Goal: Task Accomplishment & Management: Use online tool/utility

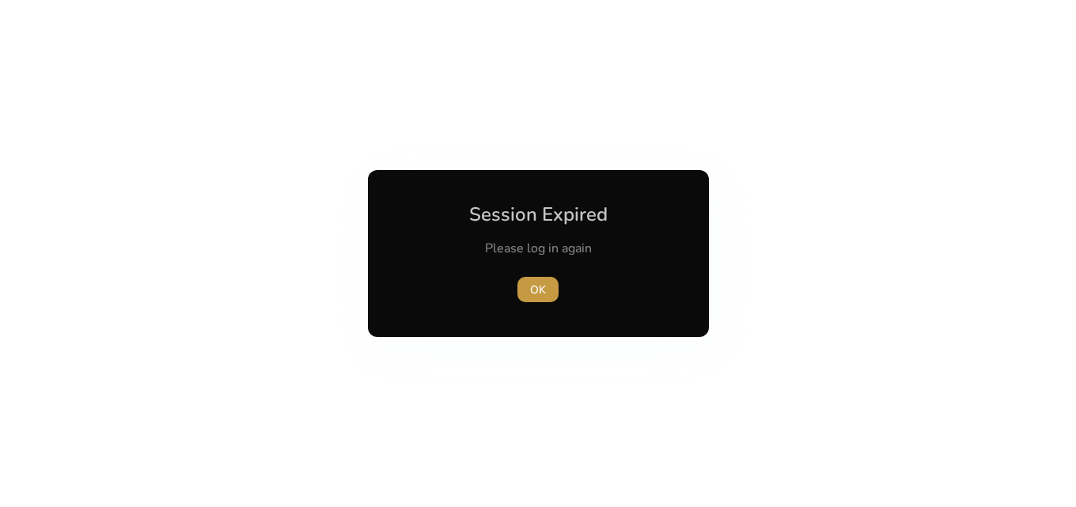
click at [542, 282] on span "OK" at bounding box center [538, 290] width 16 height 17
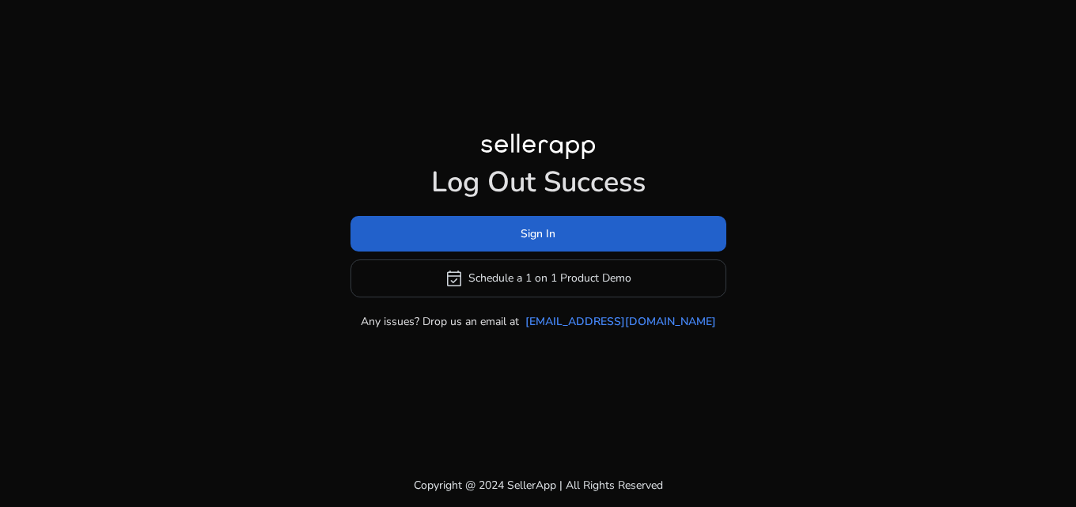
click at [509, 222] on span at bounding box center [538, 233] width 376 height 38
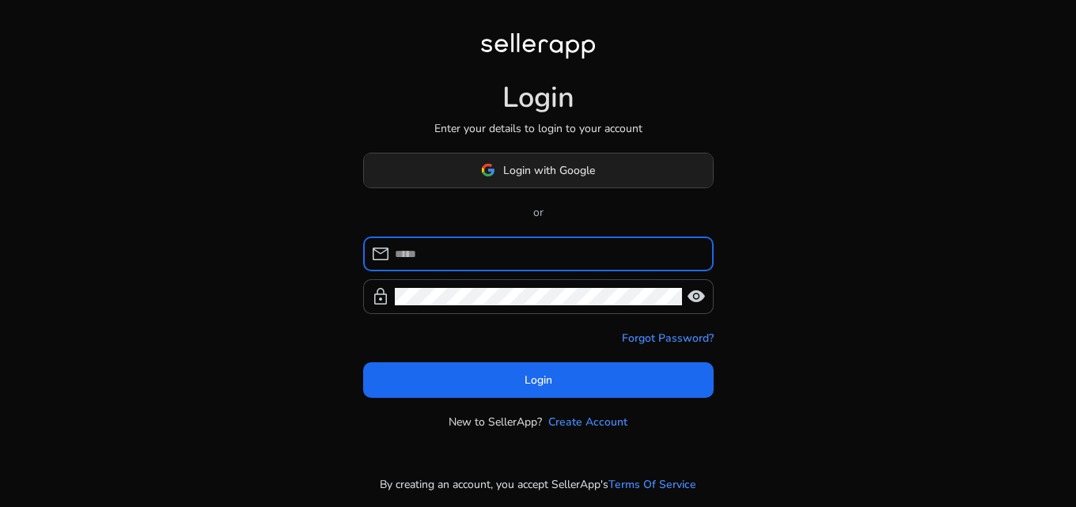
click at [497, 164] on span "Login with Google" at bounding box center [538, 170] width 114 height 17
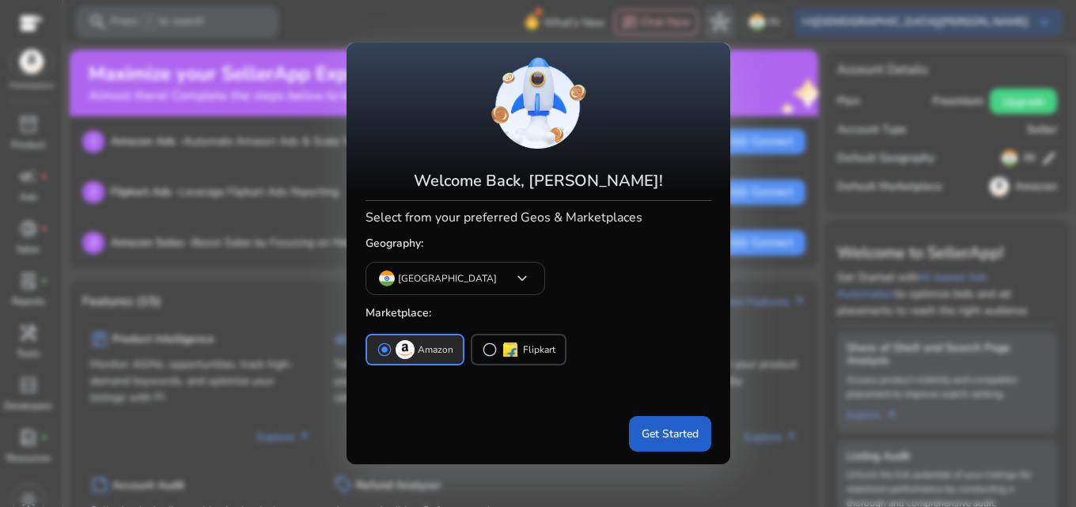
click at [679, 433] on span "Get Started" at bounding box center [669, 434] width 57 height 17
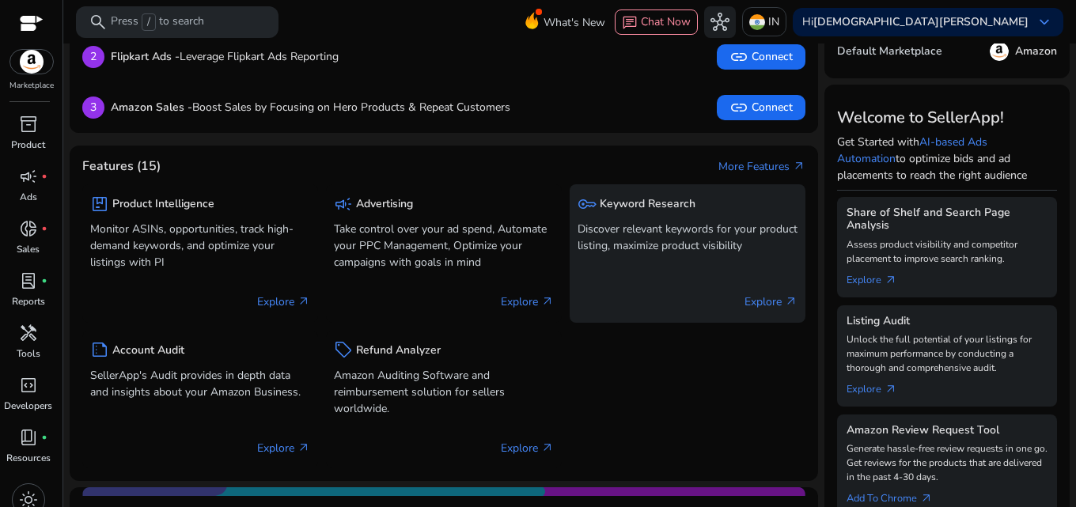
scroll to position [158, 0]
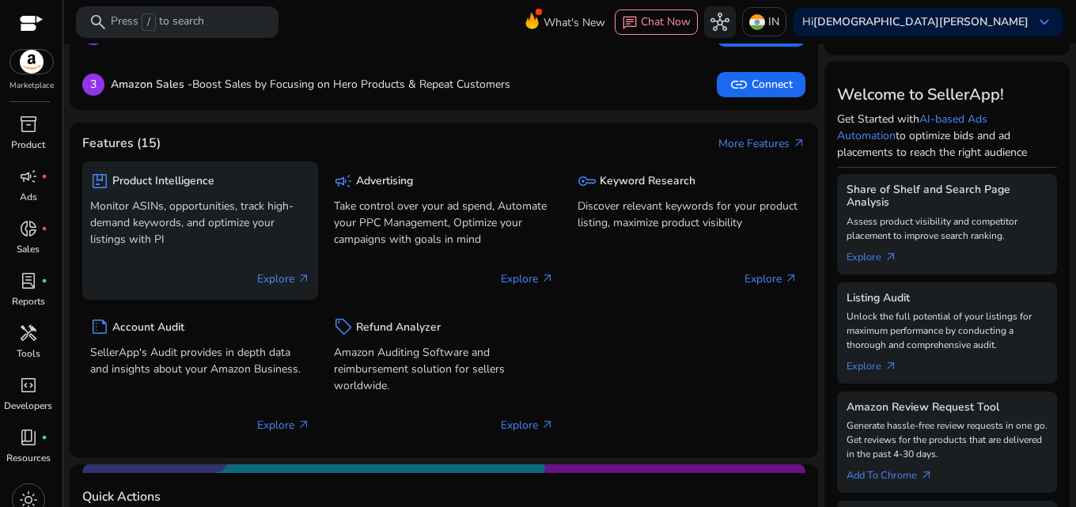
click at [142, 226] on p "Monitor ASINs, opportunities, track high-demand keywords, and optimize your lis…" at bounding box center [200, 223] width 220 height 50
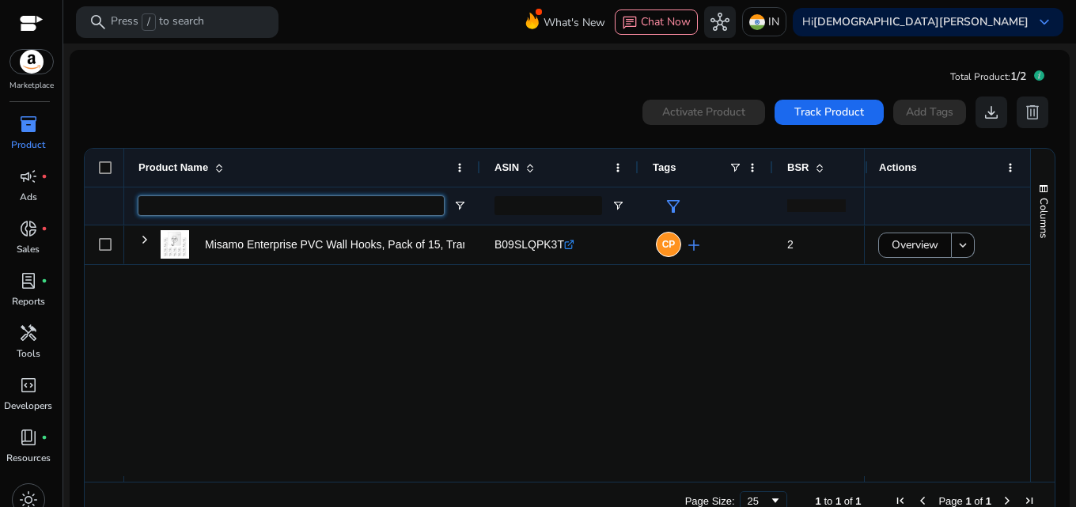
click at [265, 214] on input "Product Name Filter Input" at bounding box center [290, 205] width 305 height 19
click at [191, 201] on input "Product Name Filter Input" at bounding box center [290, 205] width 305 height 19
paste input "**********"
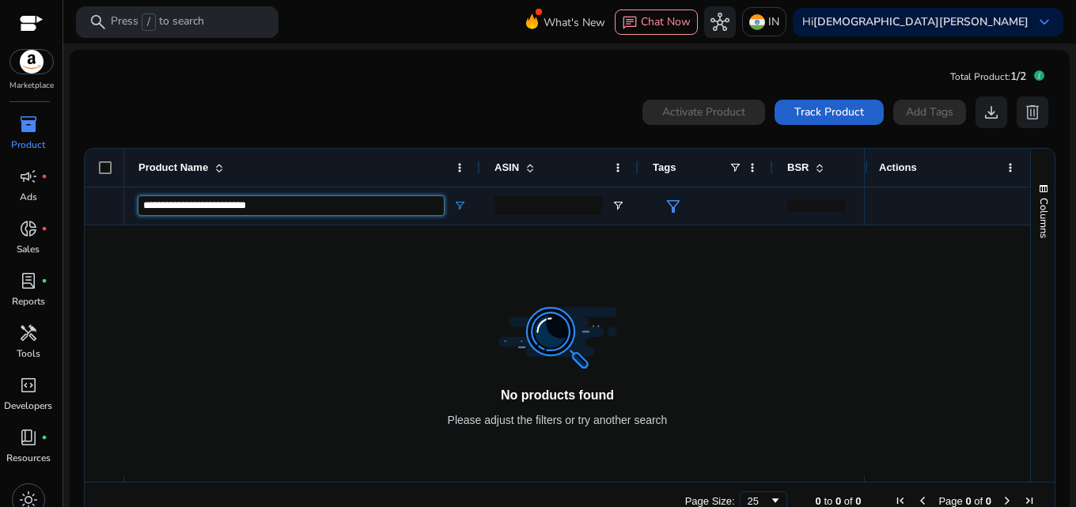
type input "**********"
click at [796, 115] on span "Track Product" at bounding box center [829, 112] width 70 height 17
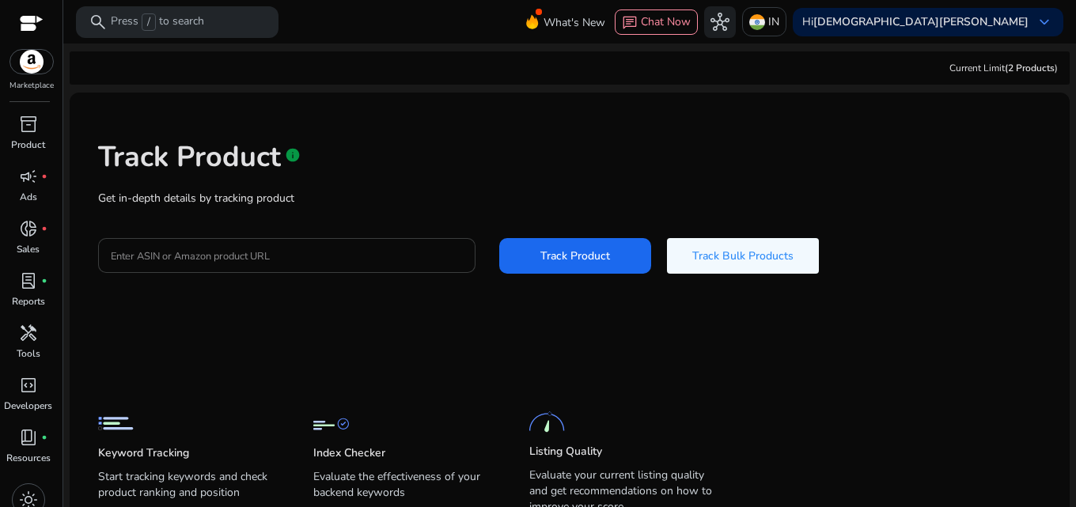
click at [244, 262] on input "Enter ASIN or Amazon product URL" at bounding box center [287, 255] width 352 height 17
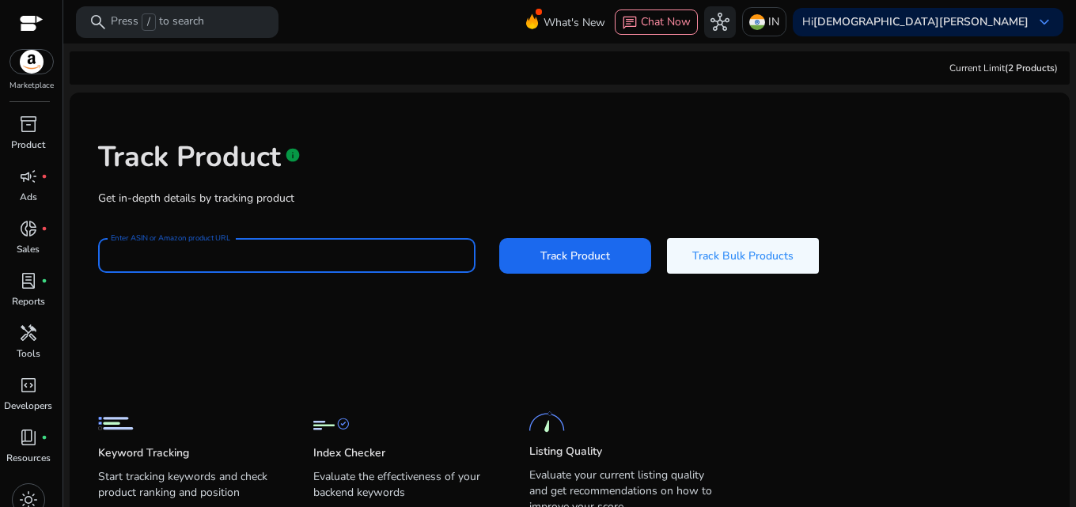
paste input "**********"
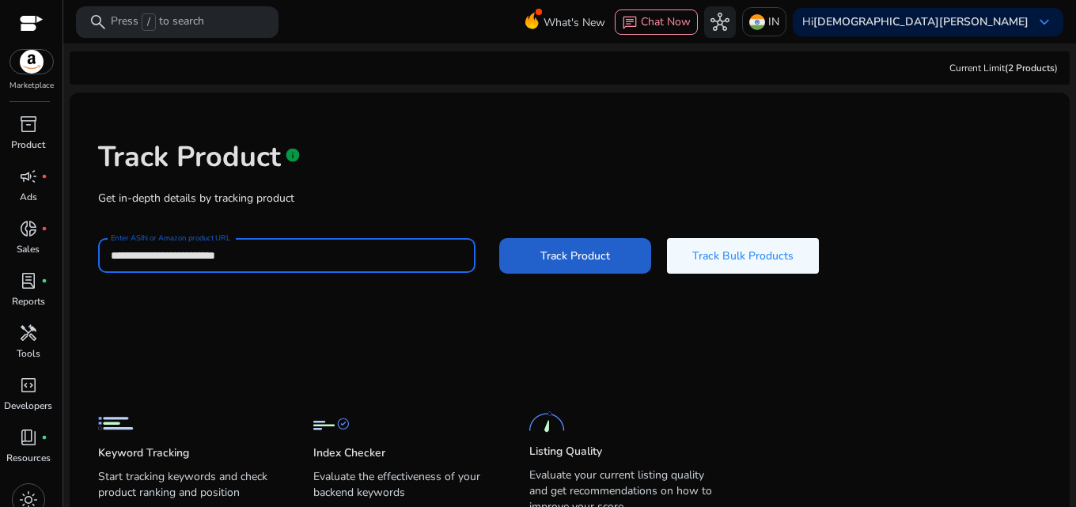
type input "**********"
click at [541, 249] on span "Track Product" at bounding box center [575, 256] width 70 height 17
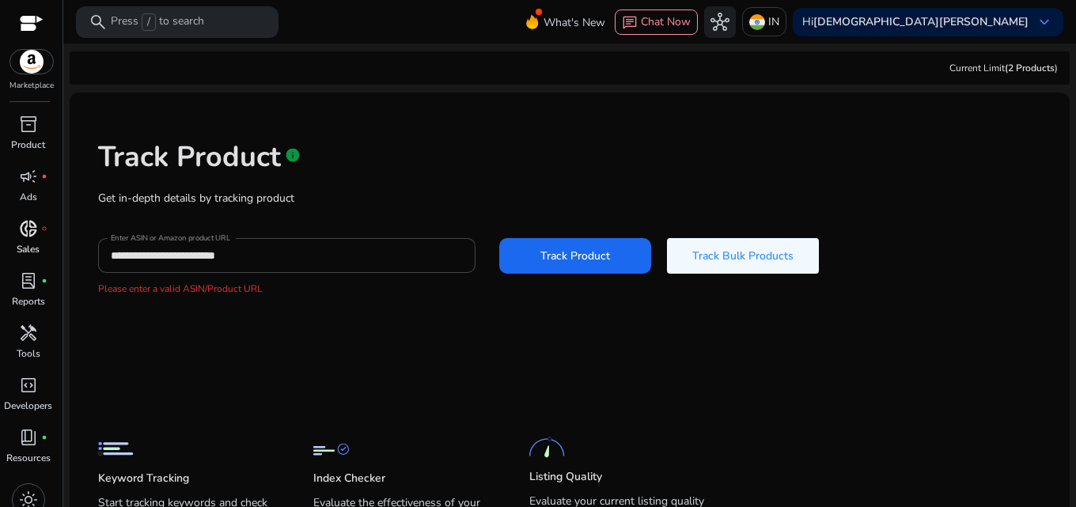
click at [24, 236] on span "donut_small" at bounding box center [28, 228] width 19 height 19
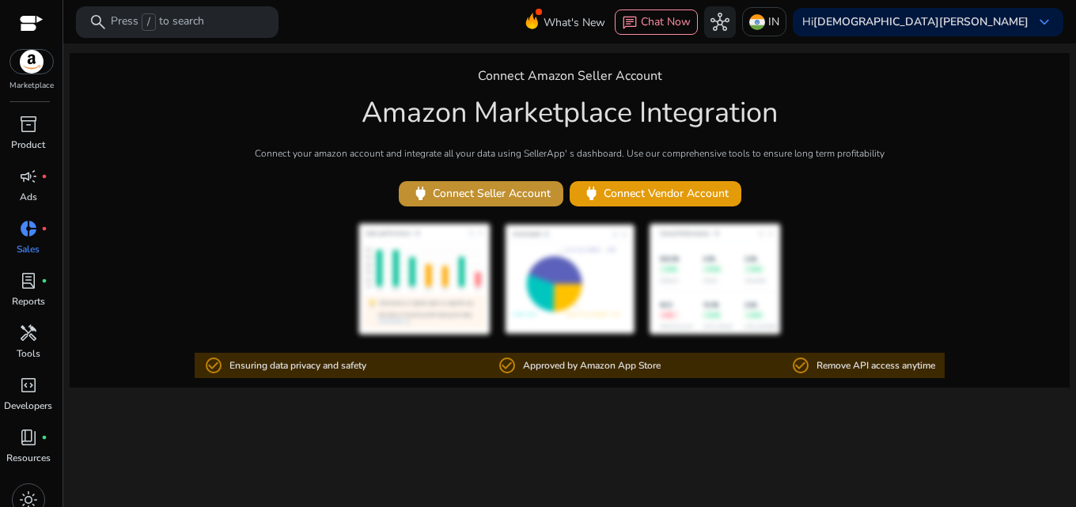
click at [448, 197] on span "power Connect Seller Account" at bounding box center [480, 193] width 139 height 18
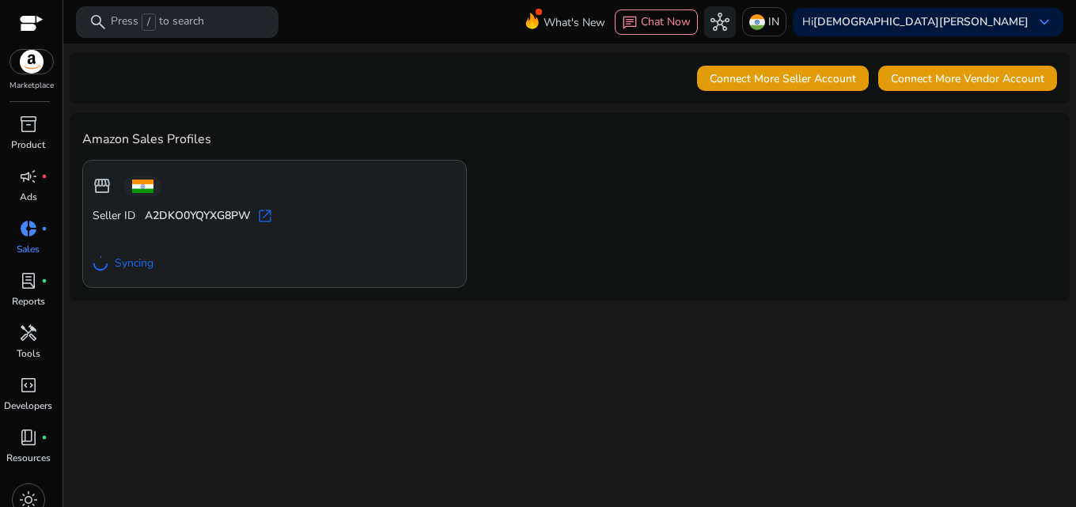
click at [126, 263] on span "Syncing" at bounding box center [134, 263] width 39 height 16
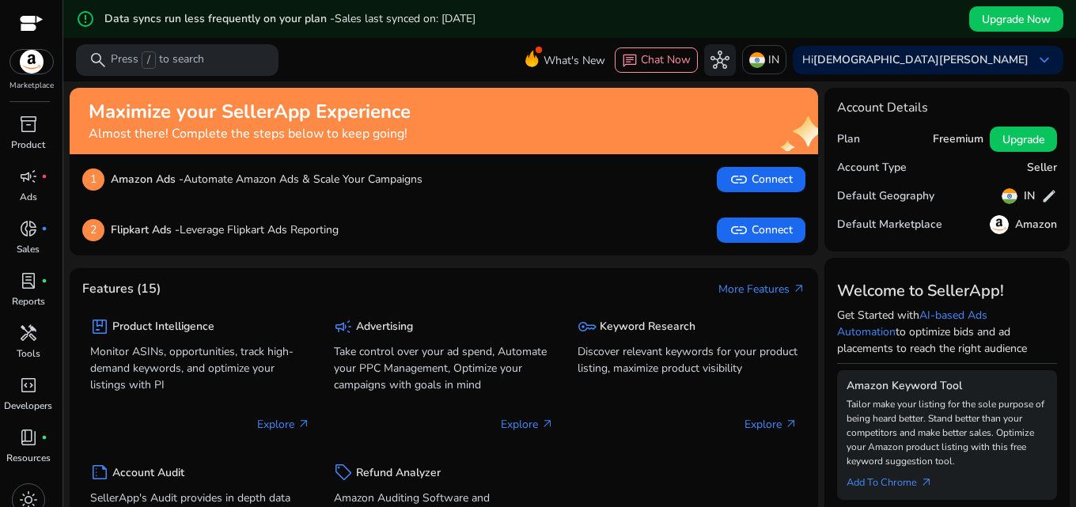
click at [35, 62] on img at bounding box center [31, 62] width 43 height 24
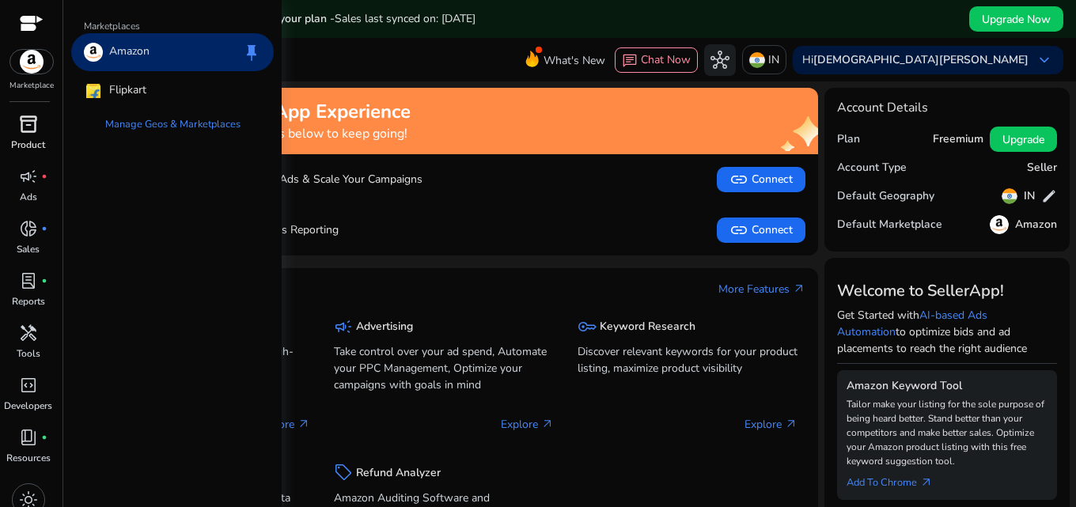
click at [24, 137] on link "inventory_2 Product" at bounding box center [28, 138] width 56 height 52
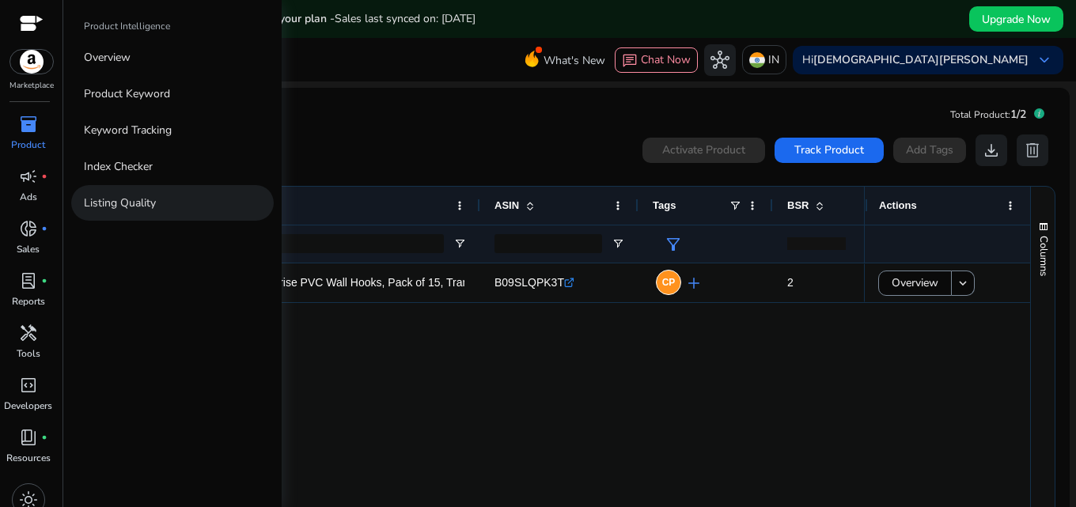
click at [134, 202] on p "Listing Quality" at bounding box center [120, 203] width 72 height 17
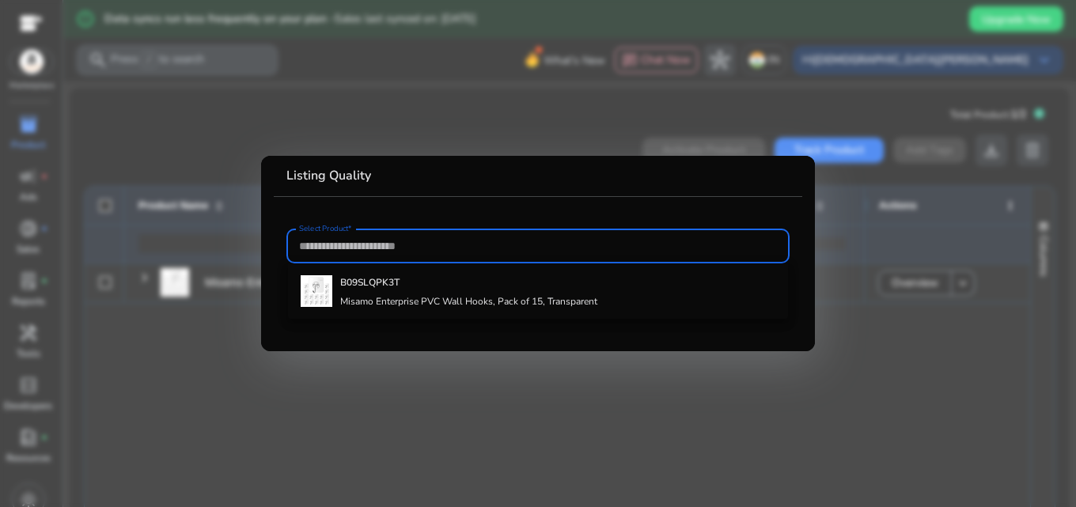
click at [305, 248] on input "Select Product*" at bounding box center [538, 245] width 478 height 17
paste input "**********"
type input "**********"
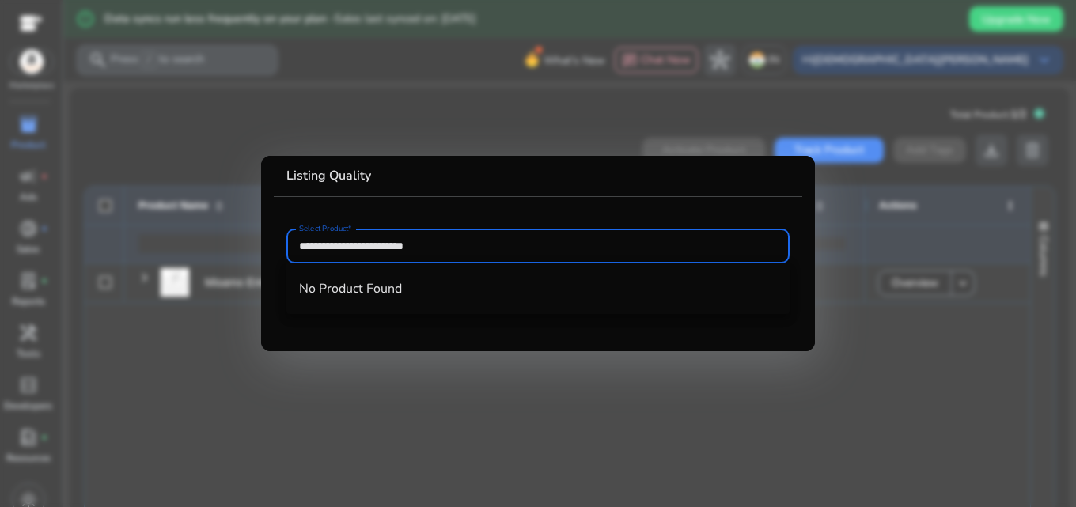
drag, startPoint x: 476, startPoint y: 250, endPoint x: 280, endPoint y: 244, distance: 196.3
click at [280, 244] on mat-card-content "**********" at bounding box center [538, 254] width 528 height 51
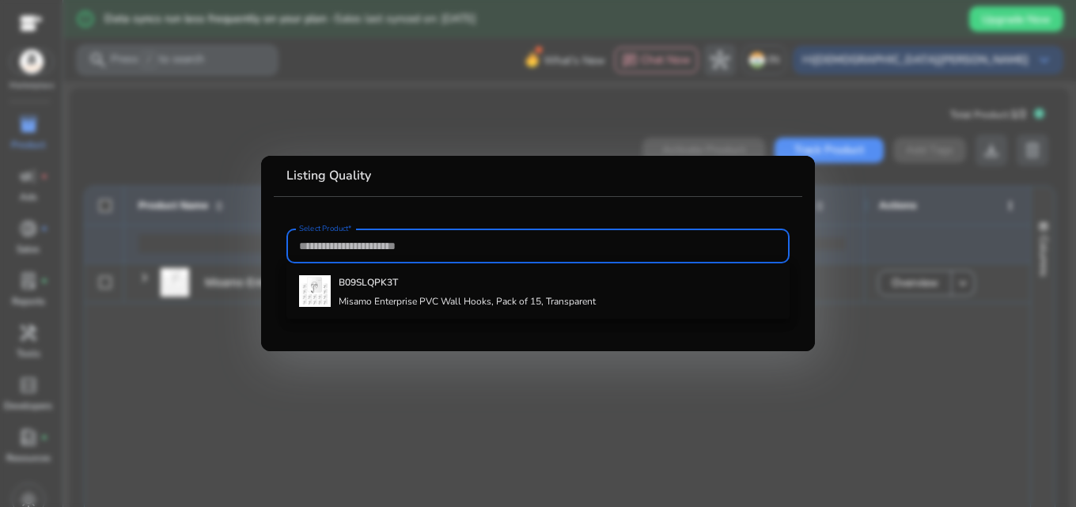
click at [369, 93] on div at bounding box center [538, 253] width 1076 height 507
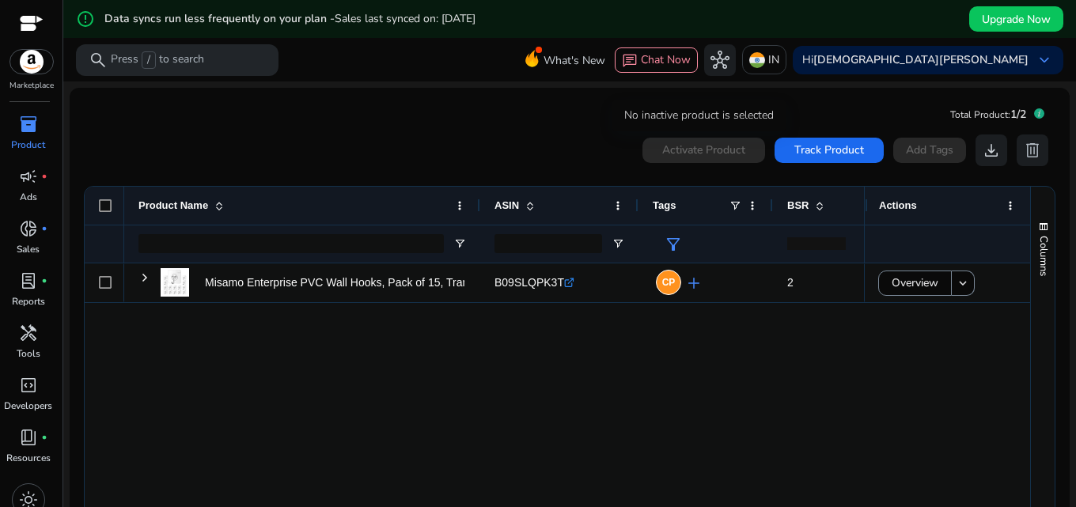
click at [667, 160] on div "Activate Product" at bounding box center [703, 150] width 123 height 25
click at [221, 62] on div "search Press / to search" at bounding box center [177, 60] width 202 height 32
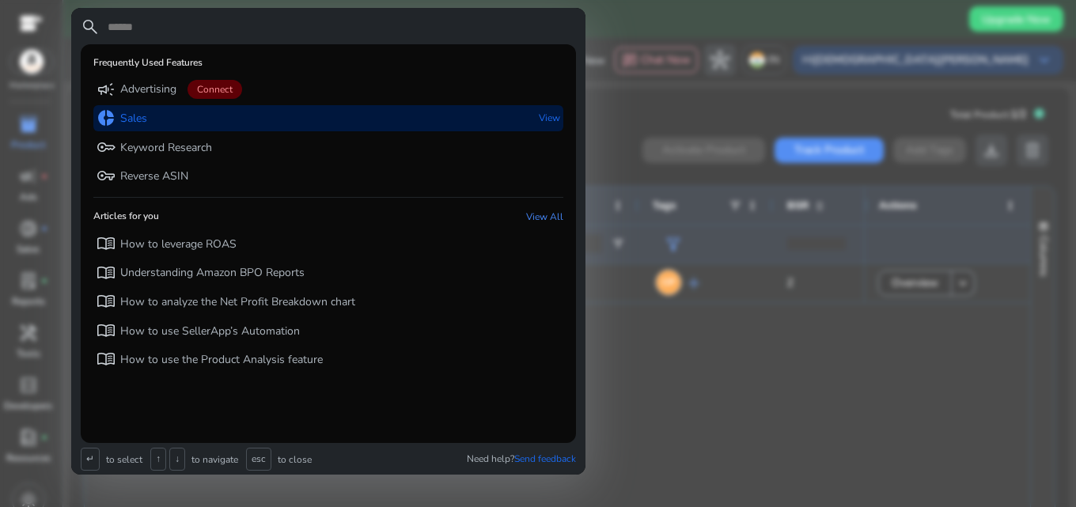
click at [179, 115] on div "donut_small Sales View" at bounding box center [328, 118] width 470 height 26
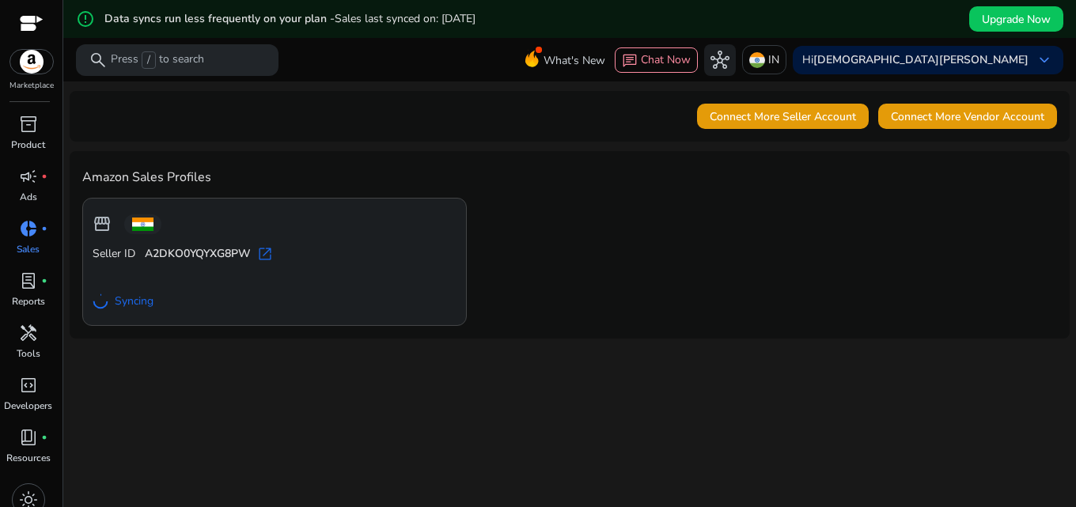
click at [262, 257] on span "open_in_new" at bounding box center [265, 254] width 16 height 16
click at [126, 72] on div "search Press / to search" at bounding box center [177, 60] width 202 height 32
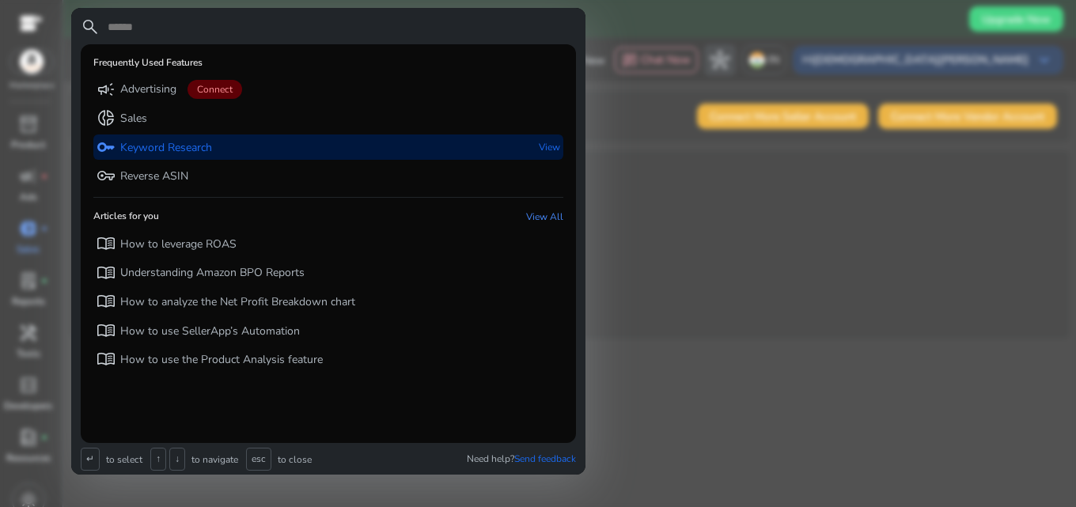
click at [142, 150] on p "Keyword Research" at bounding box center [166, 148] width 92 height 16
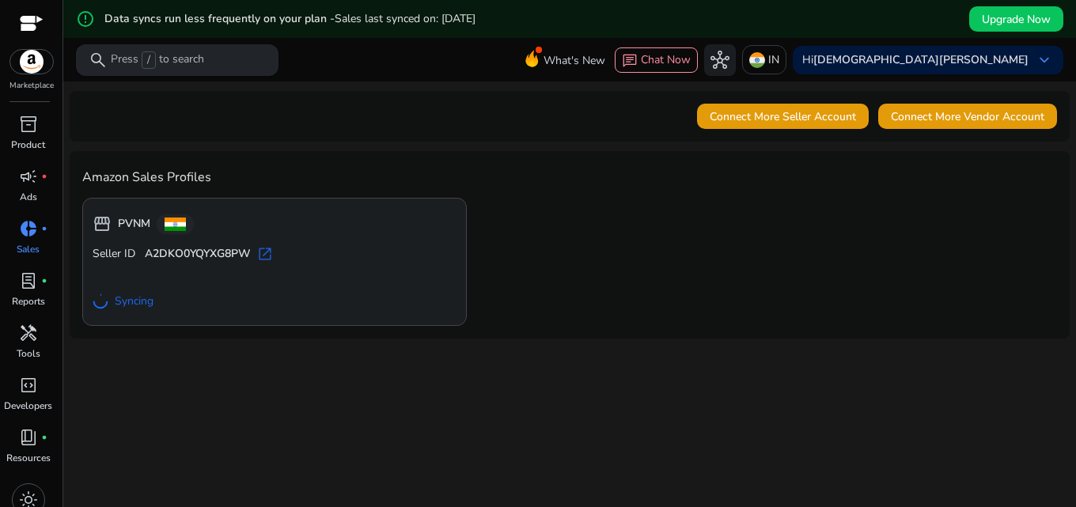
click at [132, 47] on div "search Press / to search" at bounding box center [177, 60] width 202 height 32
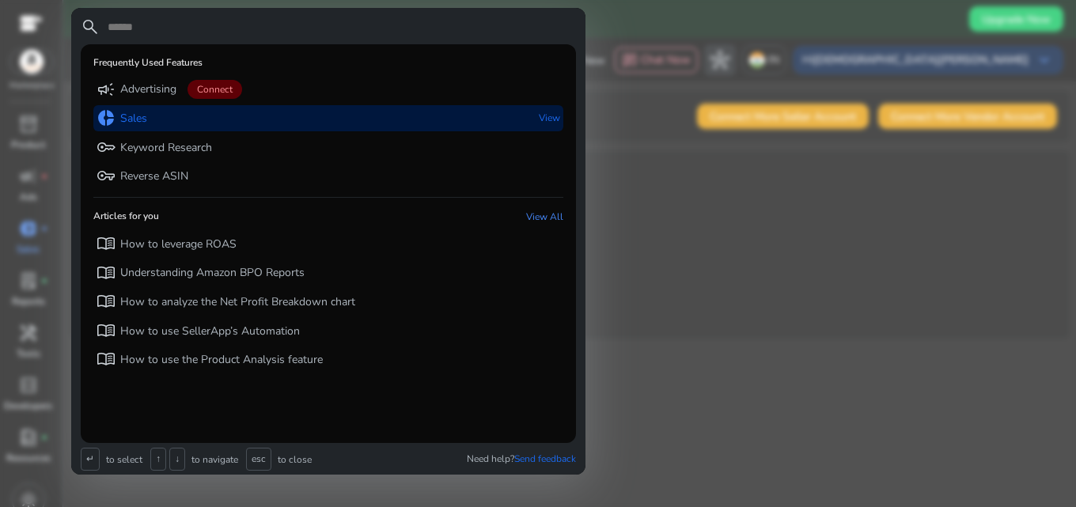
click at [136, 112] on p "Sales" at bounding box center [133, 119] width 27 height 16
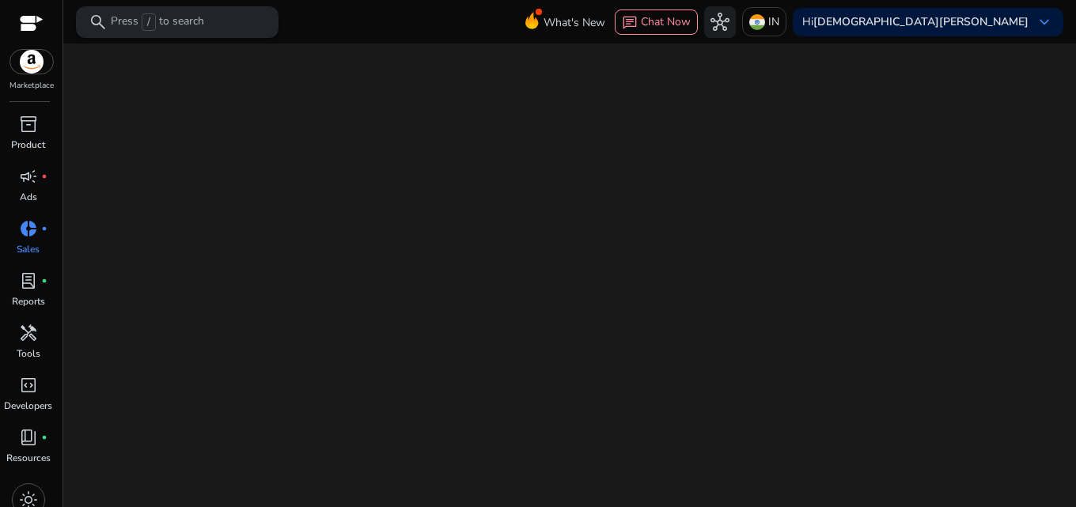
click at [147, 25] on span "/" at bounding box center [149, 21] width 14 height 17
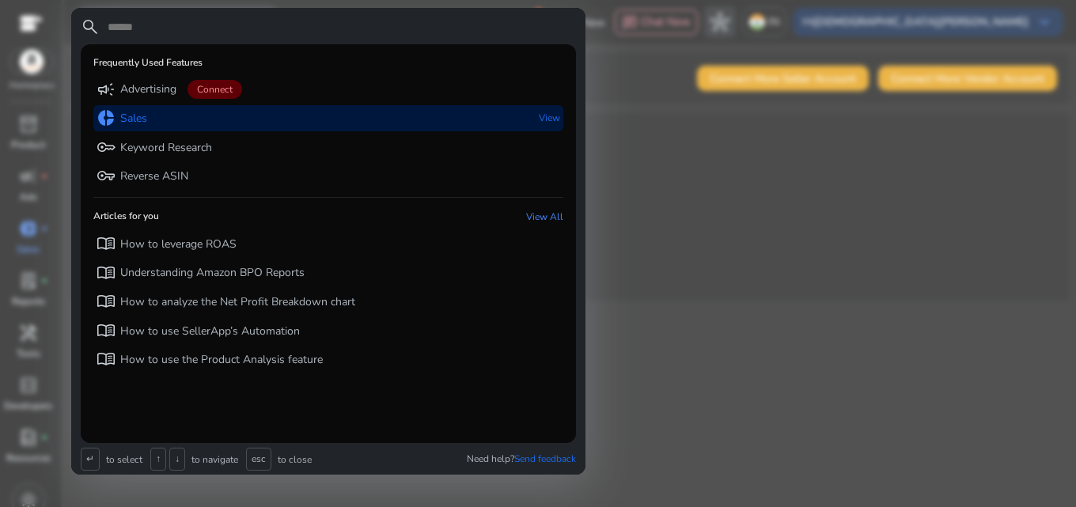
click at [141, 129] on div "donut_small Sales" at bounding box center [121, 118] width 51 height 26
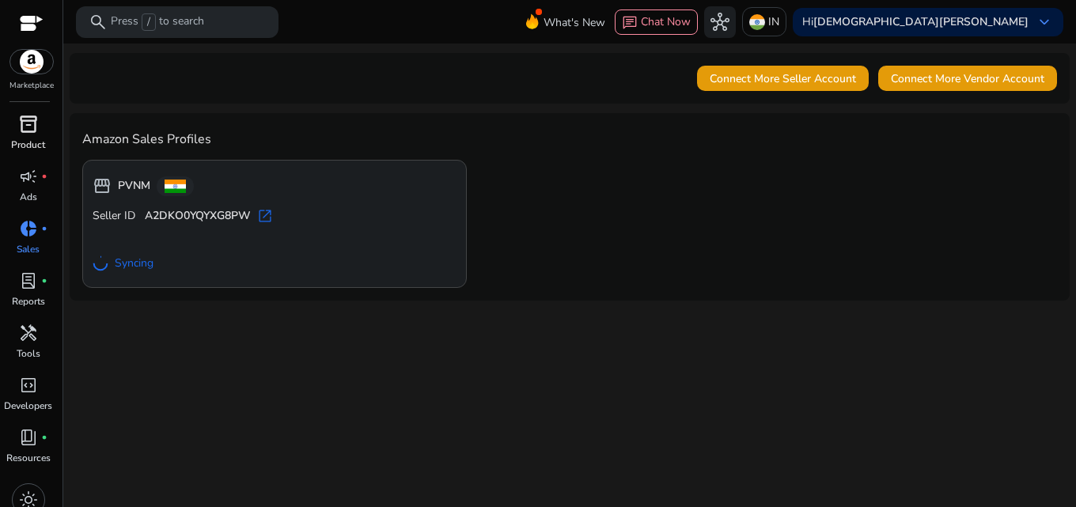
click at [39, 137] on link "inventory_2 Product" at bounding box center [28, 138] width 56 height 52
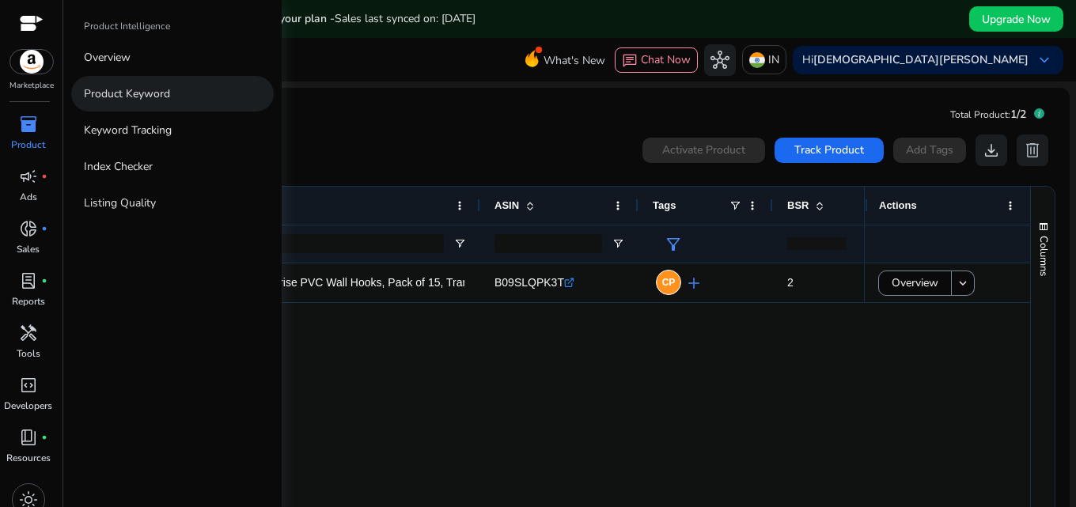
click at [96, 98] on p "Product Keyword" at bounding box center [127, 93] width 86 height 17
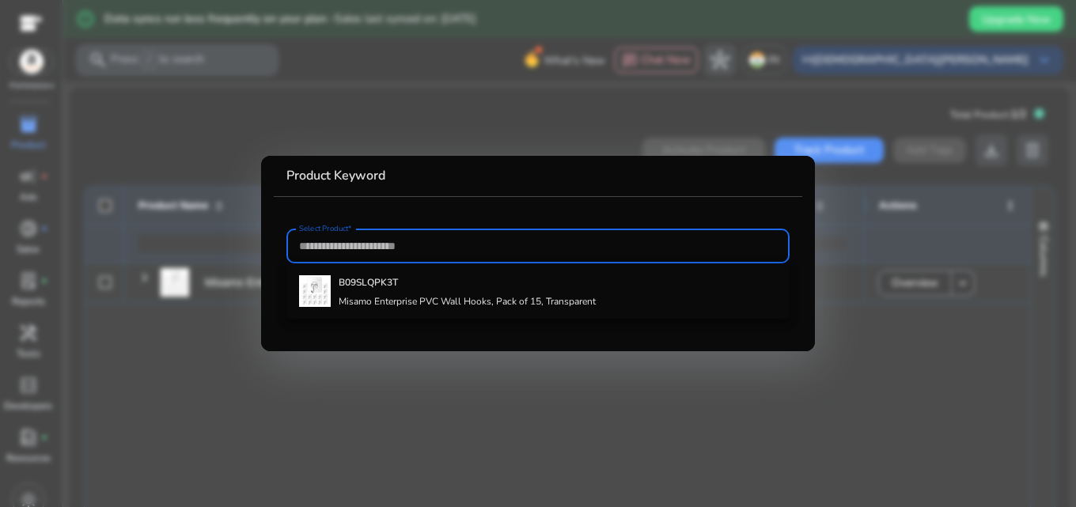
click at [119, 114] on div at bounding box center [538, 253] width 1076 height 507
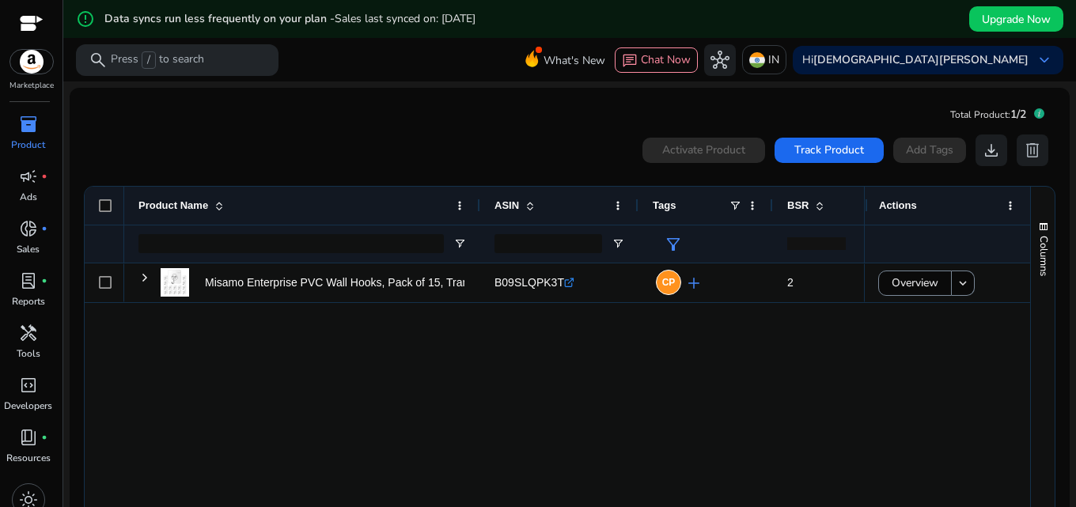
click at [21, 139] on p "Product" at bounding box center [28, 145] width 34 height 14
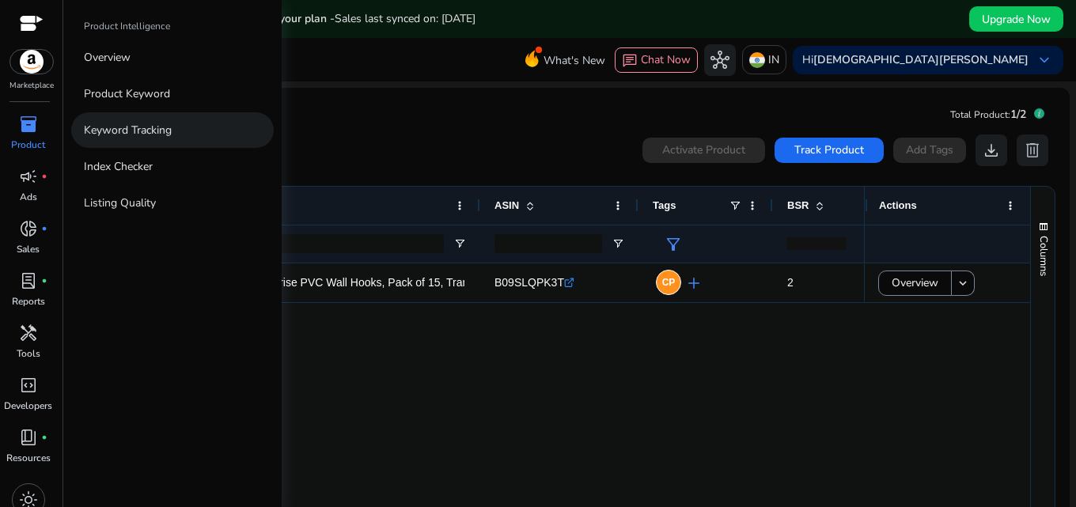
click at [88, 128] on p "Keyword Tracking" at bounding box center [128, 130] width 88 height 17
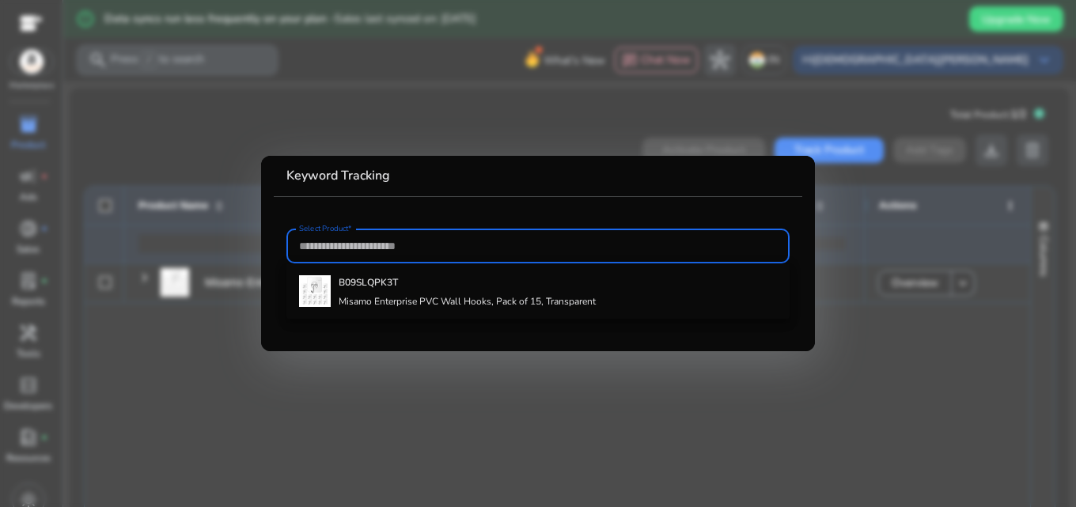
click at [93, 129] on div at bounding box center [538, 253] width 1076 height 507
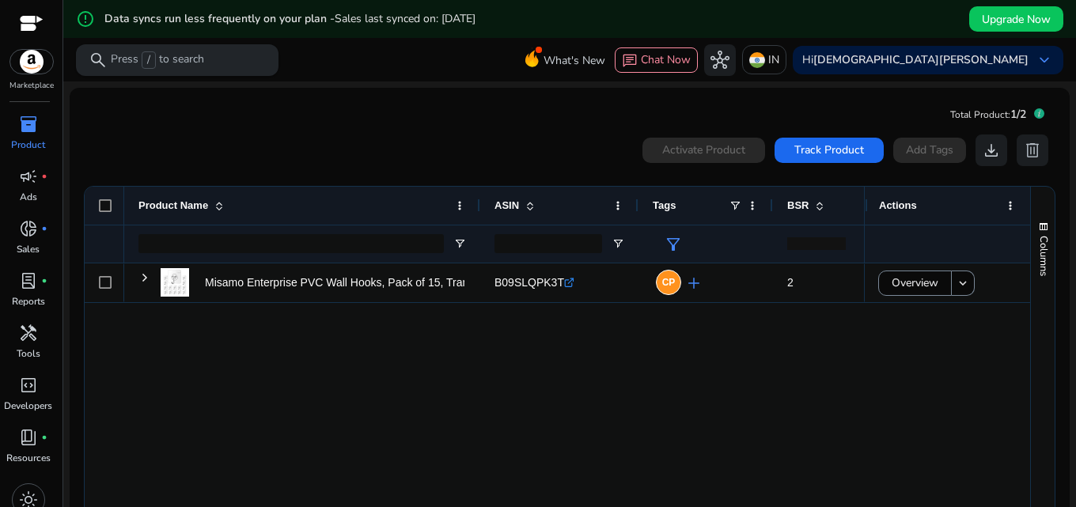
click at [123, 55] on p "Press / to search" at bounding box center [157, 59] width 93 height 17
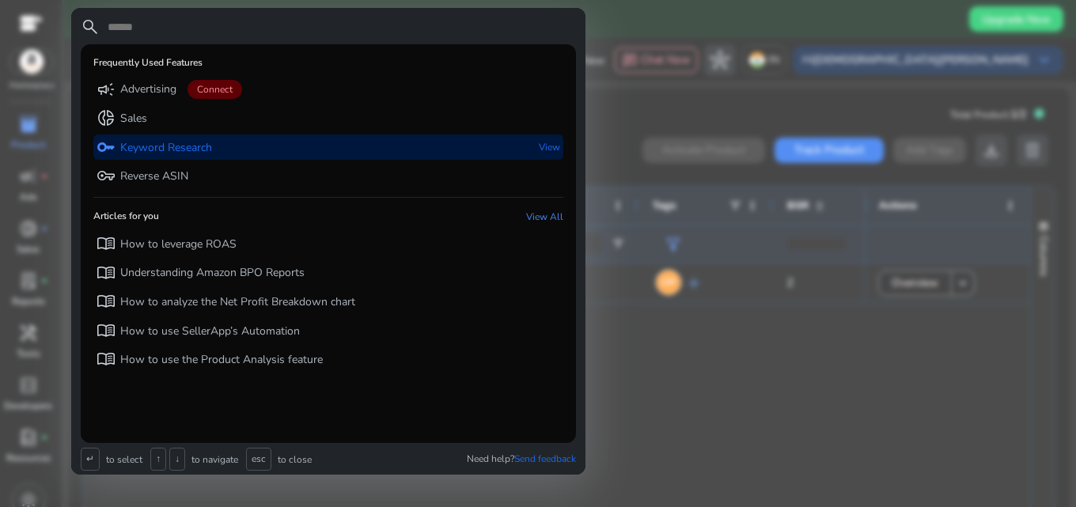
click at [130, 142] on p "Keyword Research" at bounding box center [166, 148] width 92 height 16
